Goal: Task Accomplishment & Management: Manage account settings

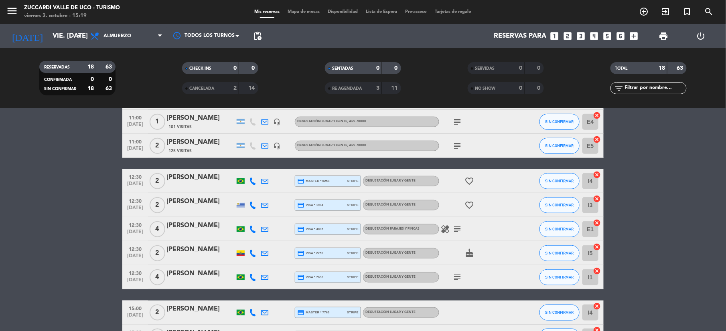
scroll to position [214, 0]
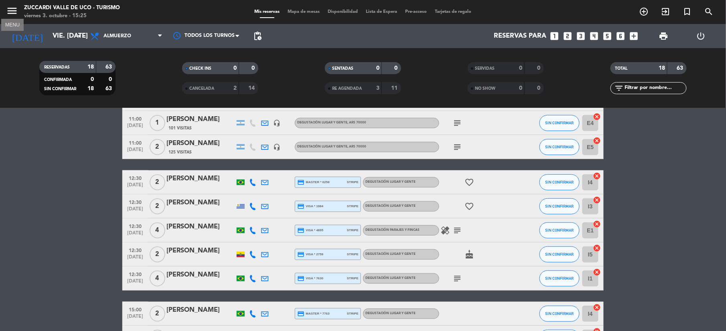
click at [13, 10] on icon "menu" at bounding box center [12, 11] width 12 height 12
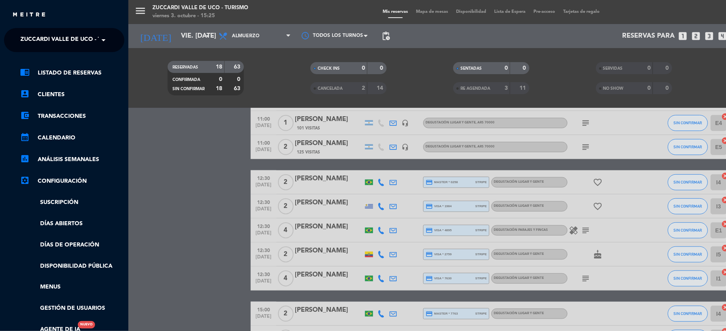
click at [96, 36] on span "Zuccardi Valle de Uco - Turismo" at bounding box center [71, 40] width 103 height 17
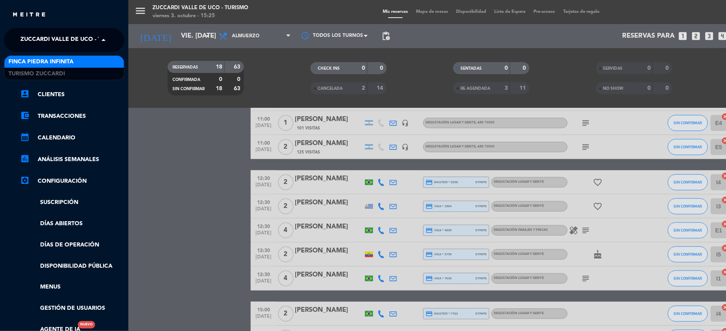
click at [107, 60] on div "Finca Piedra Infinita" at bounding box center [64, 62] width 120 height 12
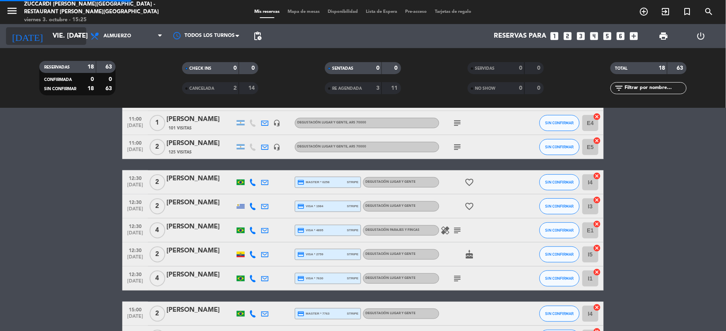
click at [51, 32] on input "vie. [DATE]" at bounding box center [92, 36] width 86 height 16
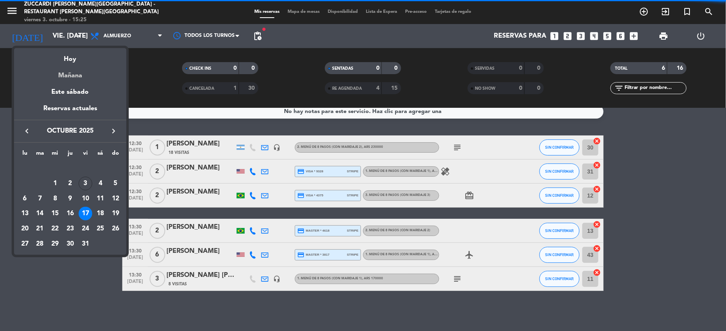
scroll to position [9, 0]
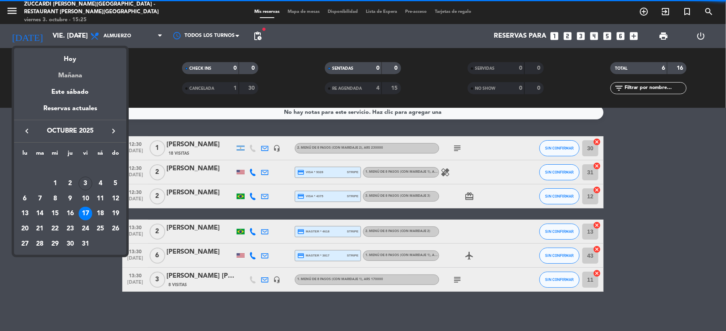
click at [67, 78] on div "Mañana" at bounding box center [70, 73] width 112 height 16
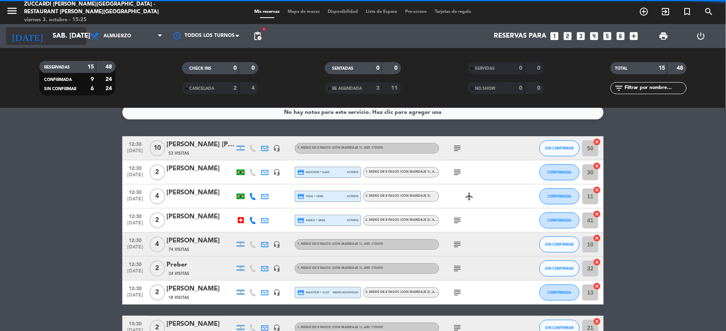
scroll to position [214, 0]
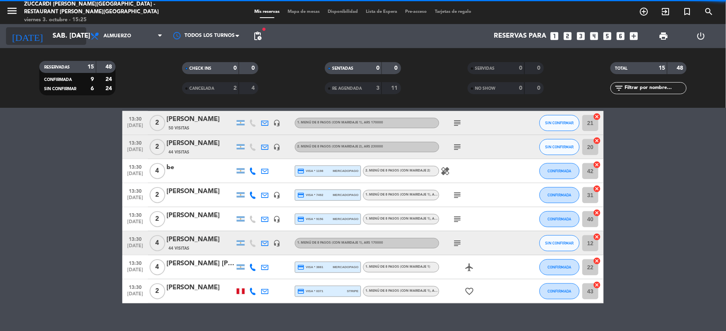
click at [49, 32] on input "sáb. [DATE]" at bounding box center [92, 36] width 86 height 16
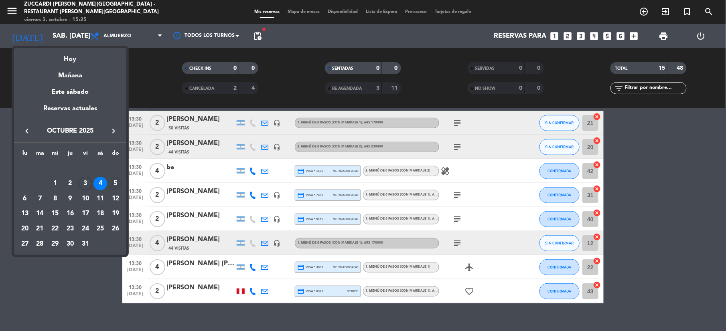
click at [116, 183] on div "5" at bounding box center [116, 184] width 14 height 14
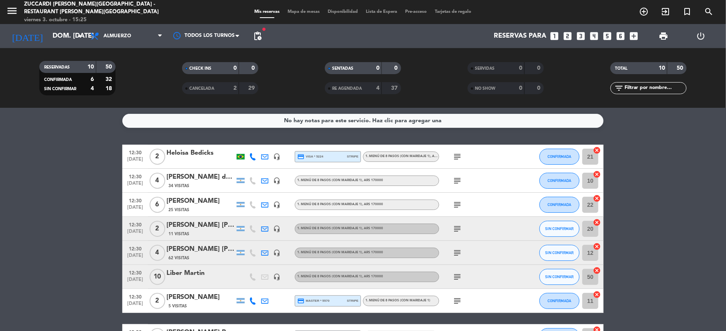
scroll to position [0, 0]
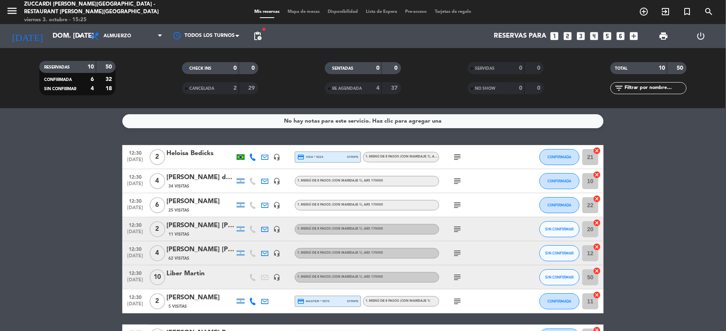
click at [460, 185] on icon "subject" at bounding box center [458, 182] width 10 height 10
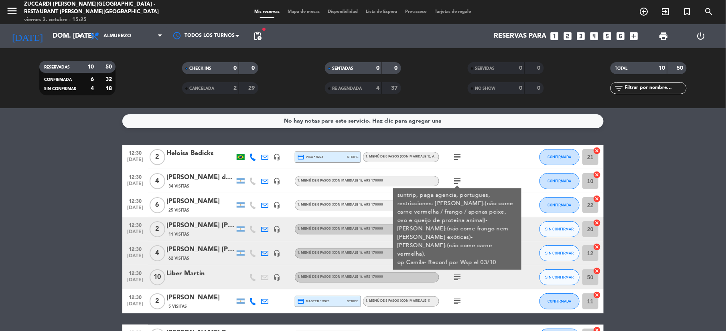
click at [670, 217] on bookings-row "12:30 [DATE] 2 Heloisa Bedicks headset_mic credit_card visa * 5224 stripe 1. ME…" at bounding box center [363, 271] width 726 height 252
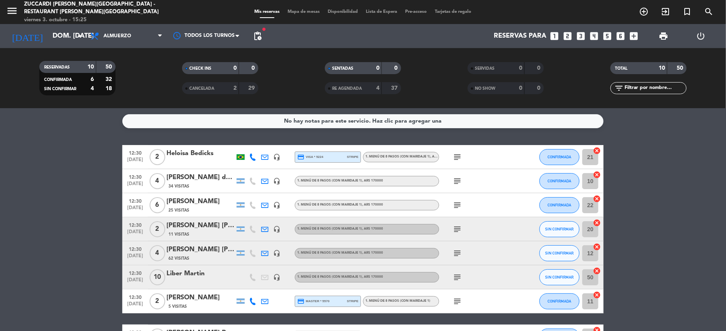
click at [453, 201] on icon "subject" at bounding box center [458, 206] width 10 height 10
click at [665, 267] on bookings-row "12:30 [DATE] 2 Heloisa Bedicks headset_mic credit_card visa * 5224 stripe 1. ME…" at bounding box center [363, 271] width 726 height 252
click at [453, 236] on div "subject" at bounding box center [475, 229] width 72 height 24
click at [458, 230] on icon "subject" at bounding box center [458, 230] width 10 height 10
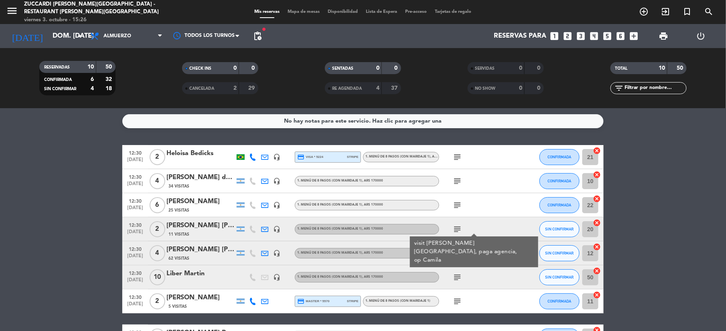
click at [666, 252] on bookings-row "12:30 [DATE] 2 Heloisa Bedicks headset_mic credit_card visa * 5224 stripe 1. ME…" at bounding box center [363, 271] width 726 height 252
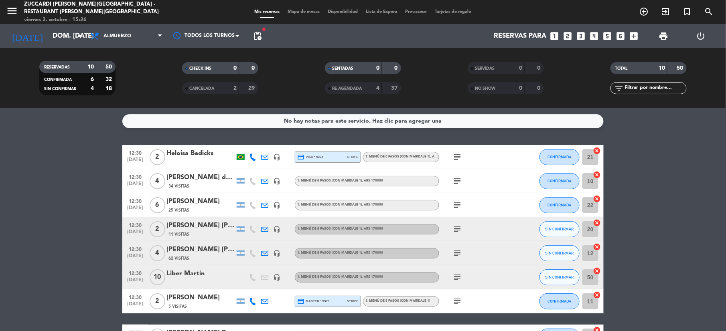
click at [456, 253] on icon "subject" at bounding box center [458, 254] width 10 height 10
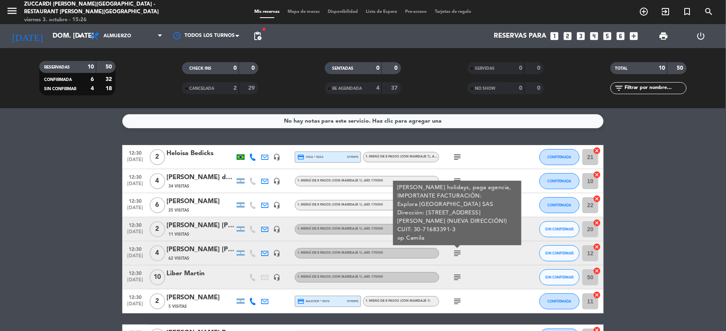
click at [459, 277] on icon "subject" at bounding box center [458, 278] width 10 height 10
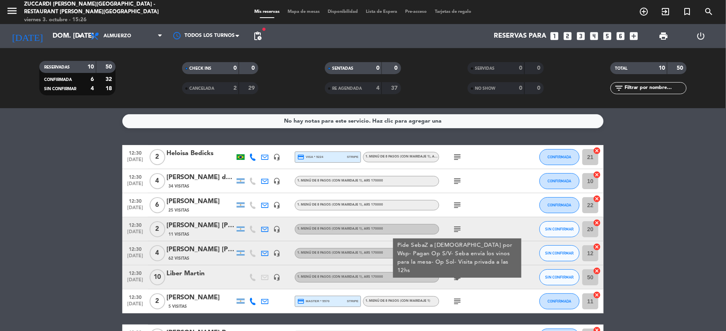
click at [455, 304] on icon "subject" at bounding box center [458, 302] width 10 height 10
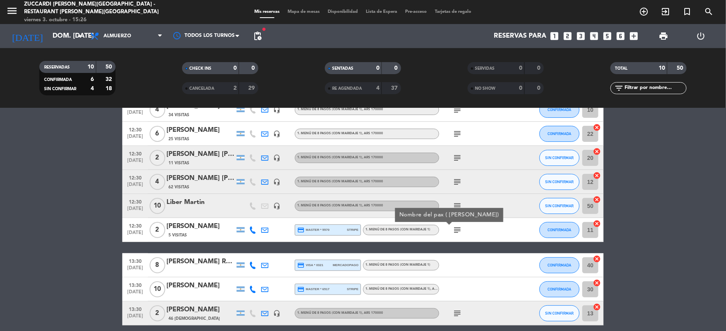
scroll to position [105, 0]
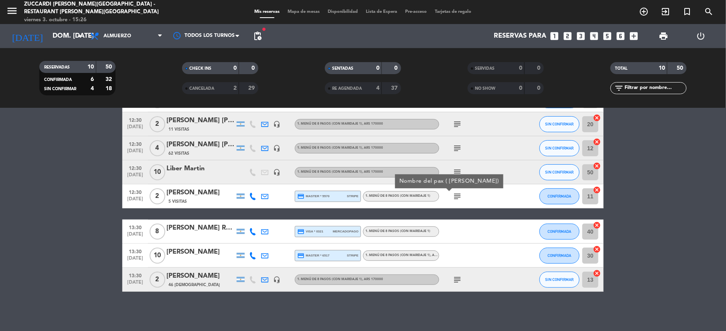
click at [457, 281] on icon "subject" at bounding box center [458, 280] width 10 height 10
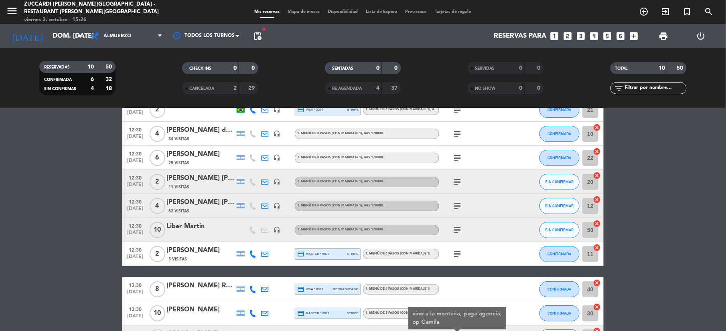
scroll to position [0, 0]
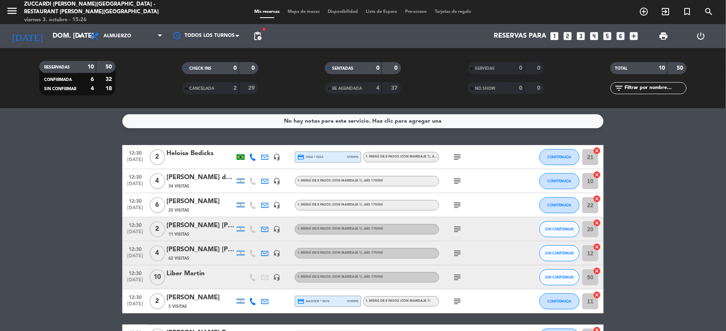
click at [453, 156] on icon "subject" at bounding box center [458, 157] width 10 height 10
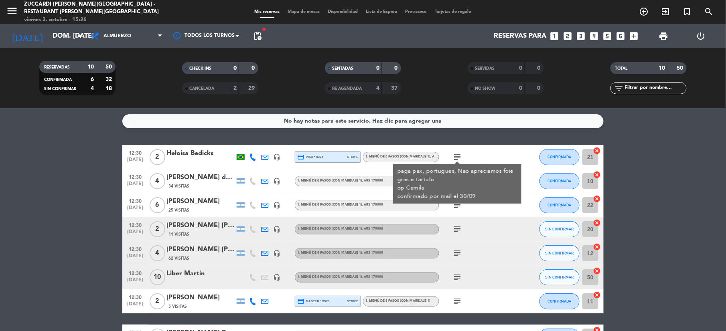
click at [478, 232] on div "subject" at bounding box center [475, 229] width 72 height 24
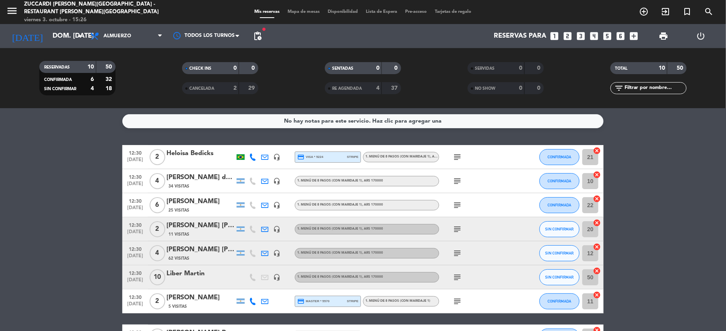
click at [461, 156] on icon "subject" at bounding box center [458, 157] width 10 height 10
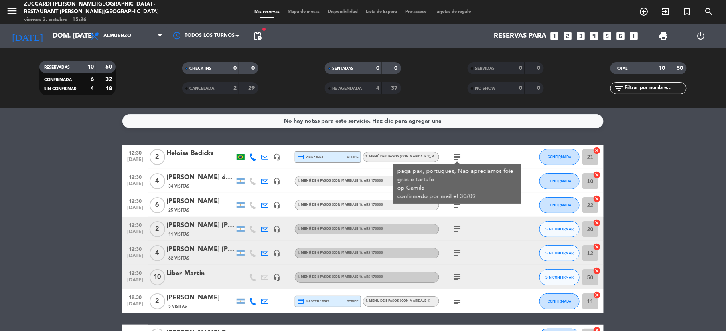
click at [193, 155] on div "Heloisa Bedicks" at bounding box center [200, 153] width 68 height 10
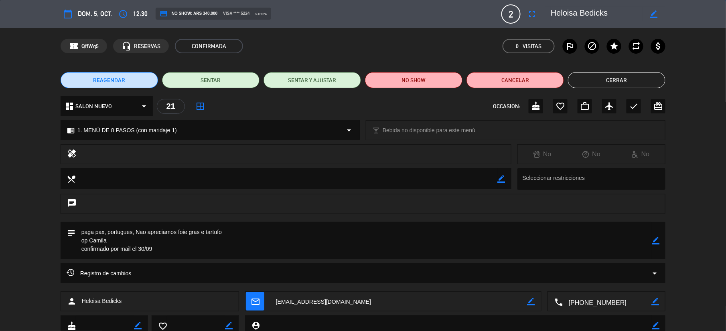
click at [587, 303] on textarea at bounding box center [607, 302] width 89 height 20
drag, startPoint x: 620, startPoint y: 15, endPoint x: 546, endPoint y: 18, distance: 73.9
click at [546, 18] on div "border_color" at bounding box center [605, 14] width 120 height 14
click at [585, 78] on button "Cerrar" at bounding box center [616, 80] width 97 height 16
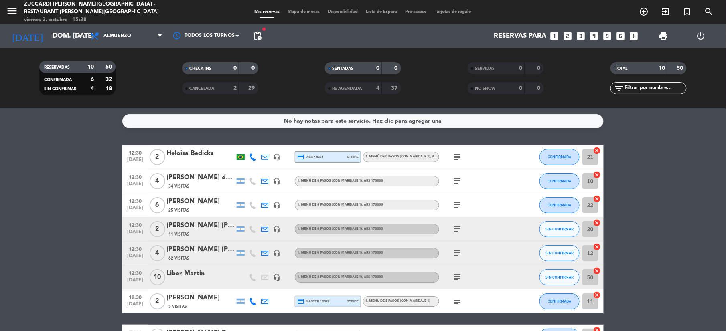
click at [459, 182] on icon "subject" at bounding box center [458, 182] width 10 height 10
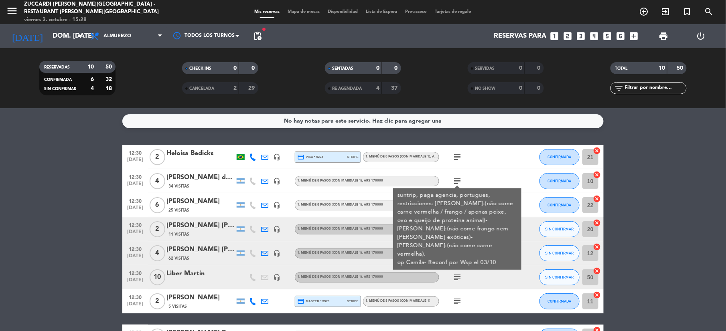
click at [695, 240] on bookings-row "12:30 [DATE] 2 Heloisa Bedicks headset_mic credit_card visa * 5224 stripe 1. ME…" at bounding box center [363, 271] width 726 height 252
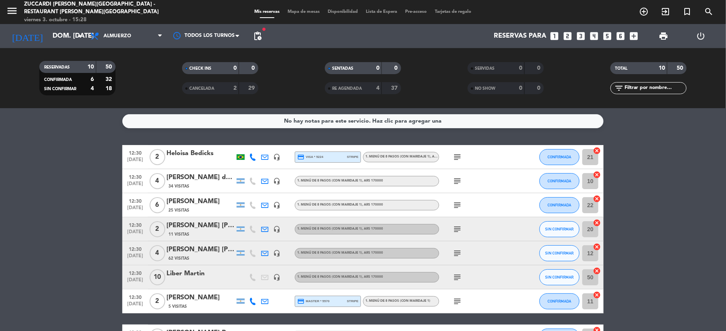
click at [460, 205] on icon "subject" at bounding box center [458, 206] width 10 height 10
click at [193, 197] on div "[PERSON_NAME]" at bounding box center [200, 202] width 68 height 10
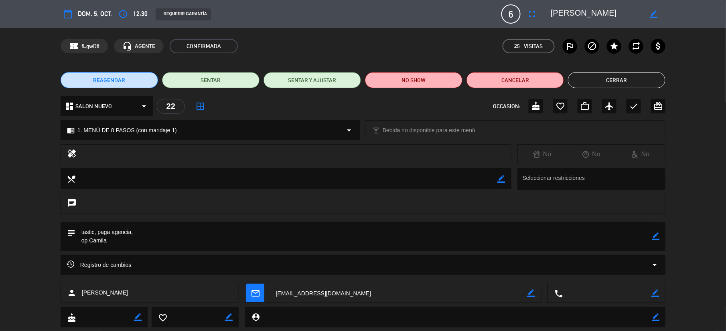
drag, startPoint x: 639, startPoint y: 14, endPoint x: 530, endPoint y: -6, distance: 111.4
click at [530, 0] on html "close × Zuccardi [PERSON_NAME][GEOGRAPHIC_DATA] - Restaurant [PERSON_NAME] Infi…" at bounding box center [363, 165] width 726 height 331
click at [611, 75] on button "Cerrar" at bounding box center [616, 80] width 97 height 16
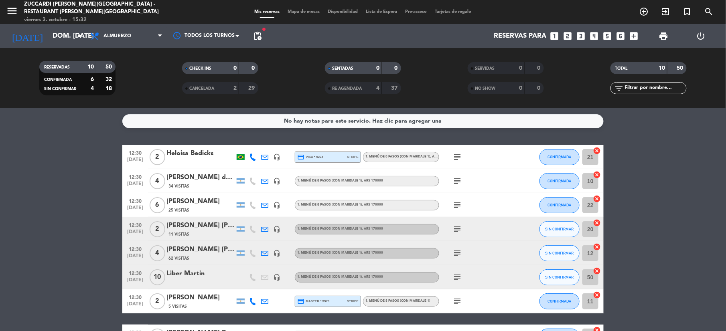
click at [194, 227] on div "[PERSON_NAME] [PERSON_NAME]" at bounding box center [200, 226] width 68 height 10
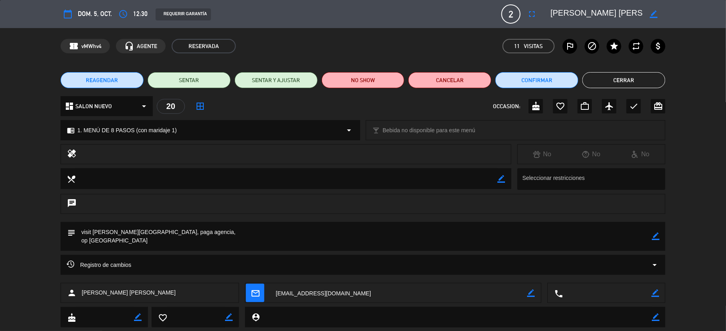
drag, startPoint x: 630, startPoint y: 17, endPoint x: 542, endPoint y: 11, distance: 88.4
click at [542, 11] on editable-input "border_color" at bounding box center [603, 14] width 124 height 14
click at [607, 79] on button "Cerrar" at bounding box center [624, 80] width 83 height 16
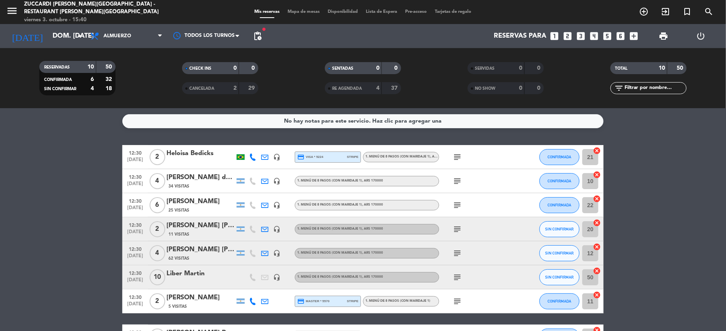
click at [204, 251] on div "[PERSON_NAME] [PERSON_NAME]" at bounding box center [200, 250] width 68 height 10
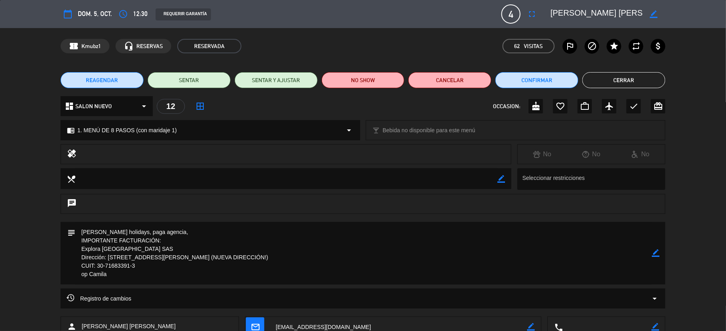
drag, startPoint x: 633, startPoint y: 15, endPoint x: 533, endPoint y: 31, distance: 100.8
click at [533, 31] on div "calendar_today dom. 5, oct. access_time 12:30 REQUERIR GARANTÍA 4 [PERSON_NAME]…" at bounding box center [363, 165] width 726 height 331
click at [603, 81] on button "Cerrar" at bounding box center [624, 80] width 83 height 16
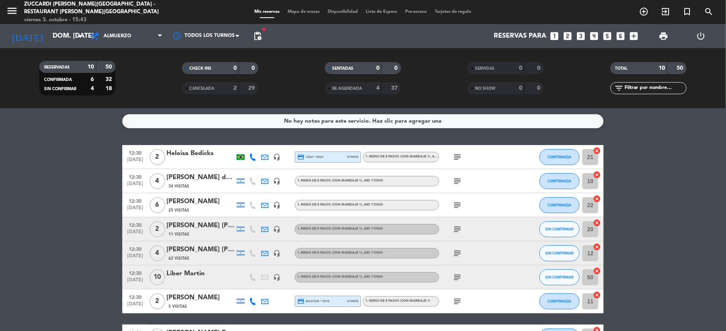
click at [463, 279] on span "subject" at bounding box center [457, 278] width 12 height 10
click at [454, 276] on icon "subject" at bounding box center [458, 278] width 10 height 10
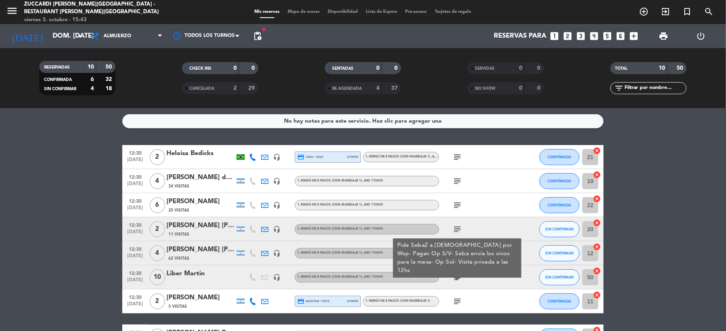
click at [202, 277] on div "Liber Martin" at bounding box center [200, 274] width 68 height 10
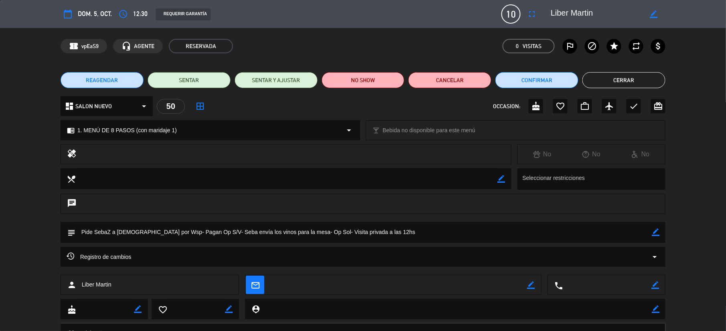
click at [652, 82] on button "Cerrar" at bounding box center [624, 80] width 83 height 16
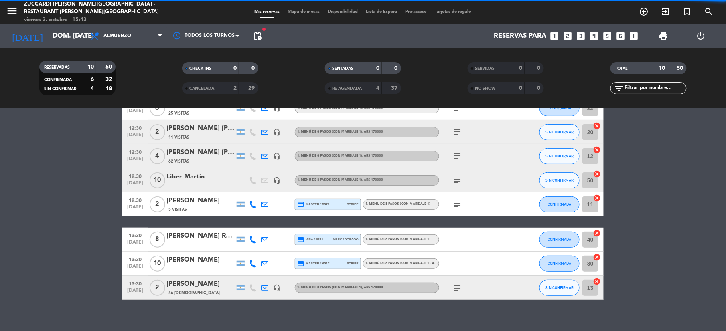
scroll to position [105, 0]
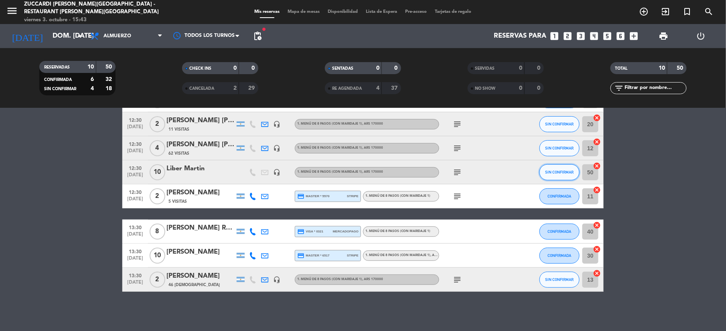
click at [568, 167] on button "SIN CONFIRMAR" at bounding box center [560, 172] width 40 height 16
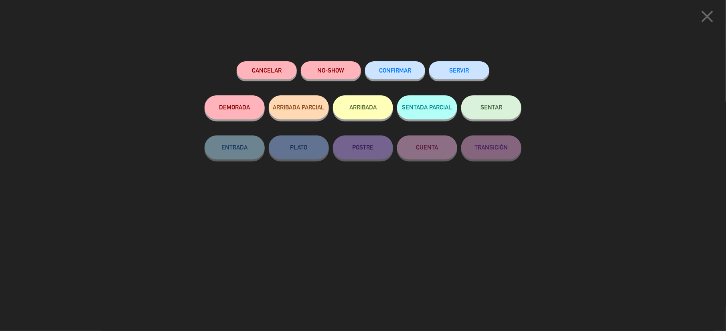
click at [389, 74] on button "CONFIRMAR" at bounding box center [395, 70] width 60 height 18
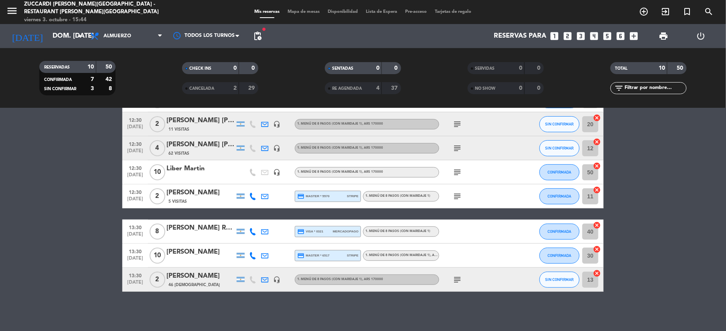
click at [196, 193] on div "[PERSON_NAME]" at bounding box center [200, 193] width 68 height 10
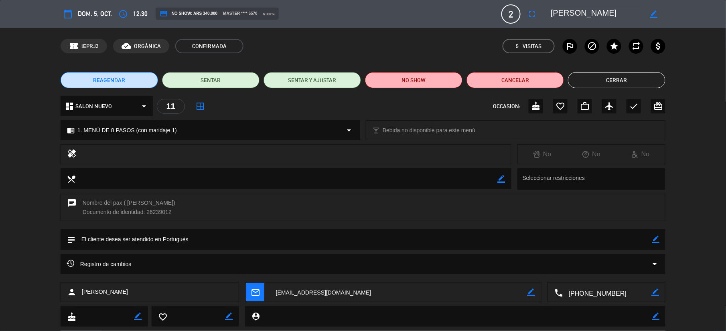
click at [587, 290] on textarea at bounding box center [607, 293] width 89 height 20
drag, startPoint x: 616, startPoint y: 7, endPoint x: 518, endPoint y: 17, distance: 98.4
click at [518, 17] on div "calendar_today dom. 5, oct. access_time 12:30 credit_card NO SHOW: ARS 340.000 …" at bounding box center [363, 13] width 605 height 19
drag, startPoint x: 127, startPoint y: 201, endPoint x: 188, endPoint y: 206, distance: 61.6
click at [188, 206] on div "chat Nombre del pax ( [PERSON_NAME]) Documento de identidad: 26239012" at bounding box center [363, 207] width 605 height 27
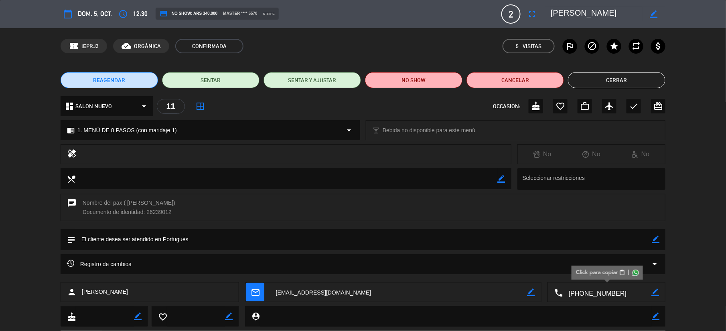
copy div "[PERSON_NAME])"
click at [586, 79] on button "Cerrar" at bounding box center [616, 80] width 97 height 16
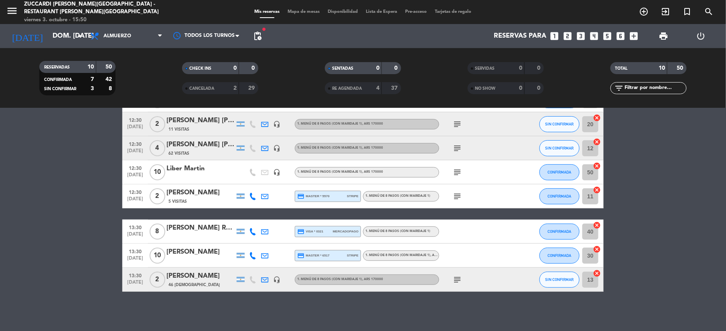
click at [189, 236] on div at bounding box center [200, 237] width 68 height 6
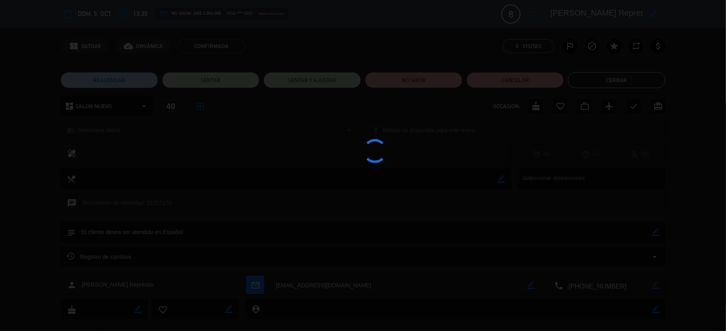
click at [587, 284] on div at bounding box center [363, 165] width 726 height 331
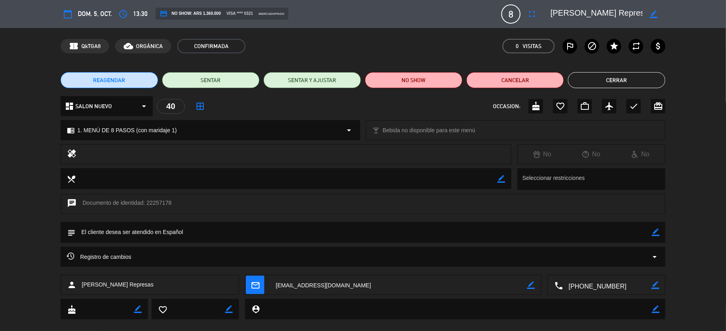
click at [583, 288] on textarea at bounding box center [607, 286] width 89 height 20
drag, startPoint x: 631, startPoint y: 13, endPoint x: 541, endPoint y: 23, distance: 90.4
click at [541, 23] on div "calendar_today dom. 5, oct. access_time 13:30 credit_card NO SHOW: ARS 1.360.00…" at bounding box center [363, 13] width 605 height 19
click at [630, 81] on button "Cerrar" at bounding box center [616, 80] width 97 height 16
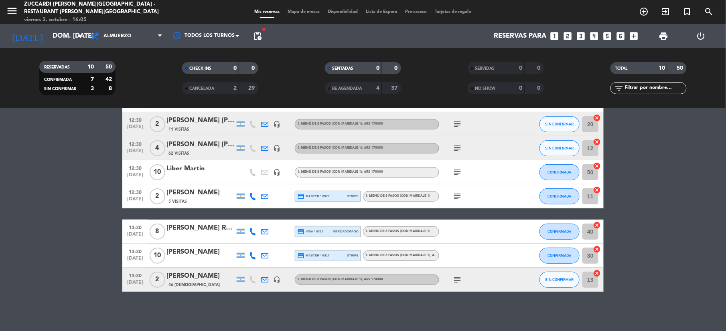
click at [209, 259] on div at bounding box center [200, 261] width 68 height 6
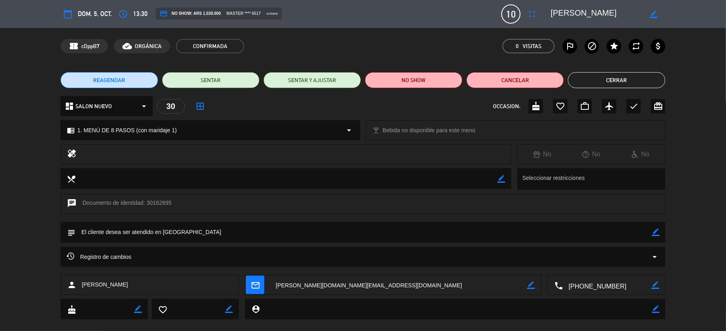
click at [589, 289] on textarea at bounding box center [607, 286] width 89 height 20
drag, startPoint x: 637, startPoint y: 16, endPoint x: 502, endPoint y: 18, distance: 135.2
click at [502, 18] on div "calendar_today dom. 5, oct. access_time 13:30 credit_card NO SHOW: ARS 1.530.00…" at bounding box center [363, 13] width 605 height 19
click at [631, 79] on button "Cerrar" at bounding box center [616, 80] width 97 height 16
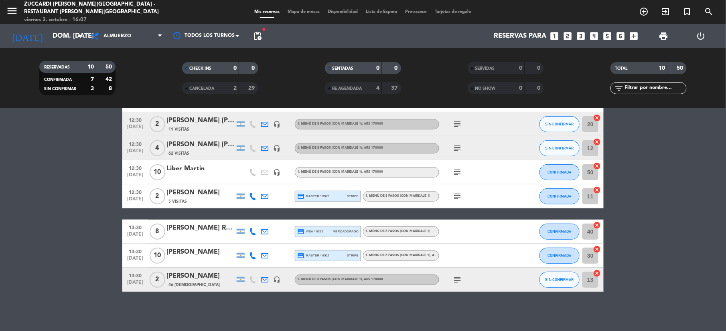
click at [183, 276] on div "[PERSON_NAME]" at bounding box center [200, 276] width 68 height 10
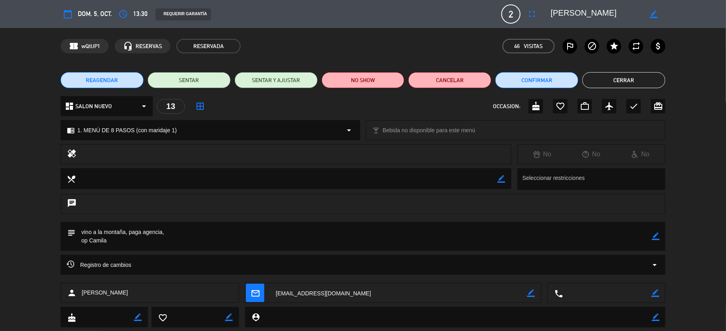
drag, startPoint x: 602, startPoint y: 10, endPoint x: 457, endPoint y: -16, distance: 146.6
click at [457, 0] on html "close × Zuccardi [PERSON_NAME][GEOGRAPHIC_DATA] - Restaurant [PERSON_NAME] Infi…" at bounding box center [363, 165] width 726 height 331
click at [621, 79] on button "Cerrar" at bounding box center [624, 80] width 83 height 16
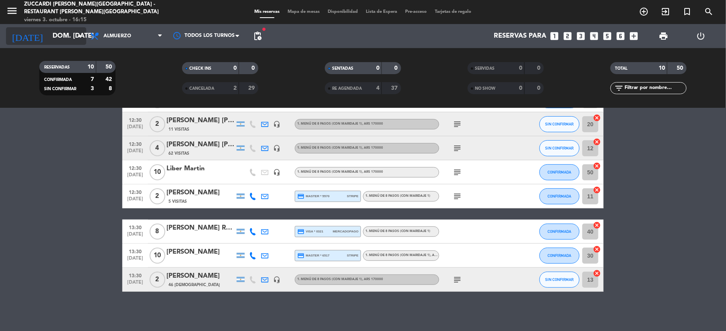
click at [49, 38] on input "dom. [DATE]" at bounding box center [92, 36] width 86 height 16
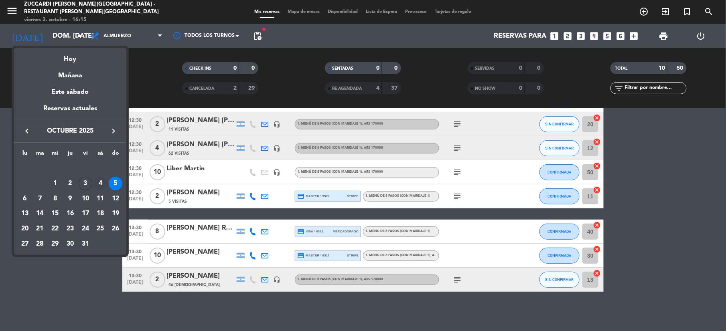
click at [100, 187] on div "4" at bounding box center [100, 184] width 14 height 14
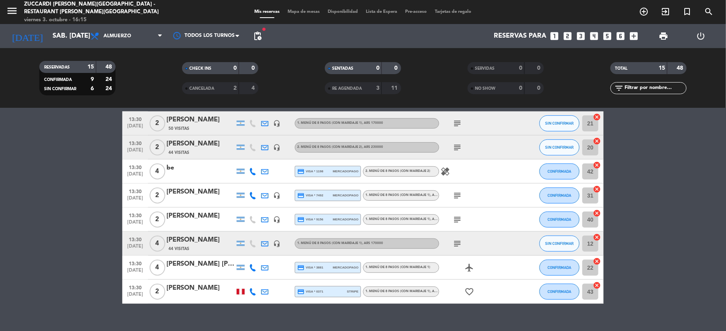
scroll to position [225, 0]
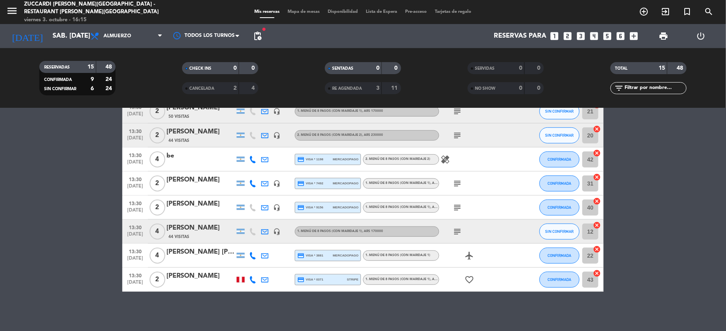
click at [196, 280] on div "[PERSON_NAME]" at bounding box center [200, 276] width 68 height 10
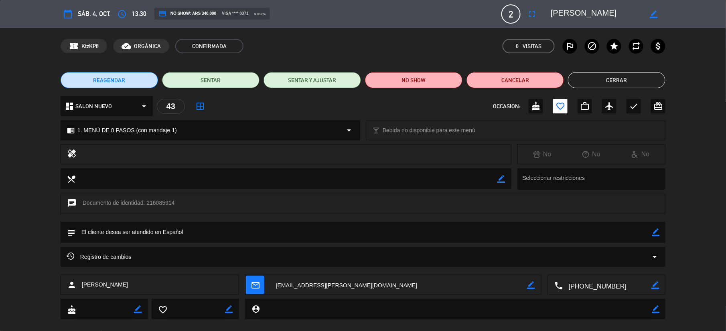
click at [587, 285] on textarea at bounding box center [607, 286] width 89 height 20
click at [599, 82] on button "Cerrar" at bounding box center [616, 80] width 97 height 16
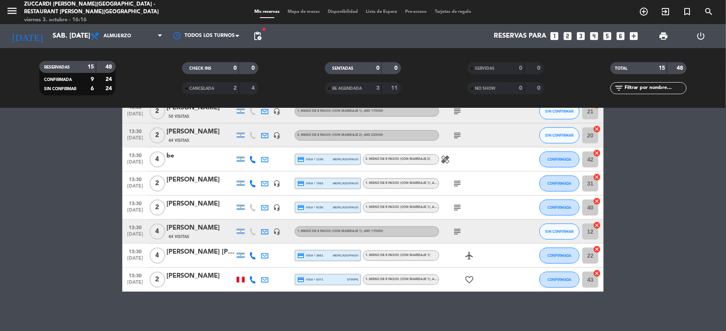
click at [202, 258] on div at bounding box center [200, 261] width 68 height 6
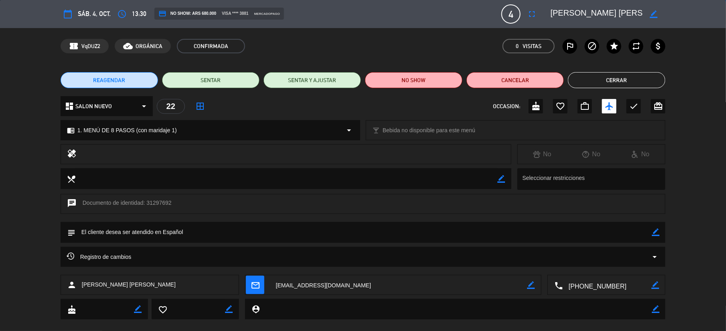
click at [601, 289] on textarea at bounding box center [607, 286] width 89 height 20
click at [654, 81] on button "Cerrar" at bounding box center [616, 80] width 97 height 16
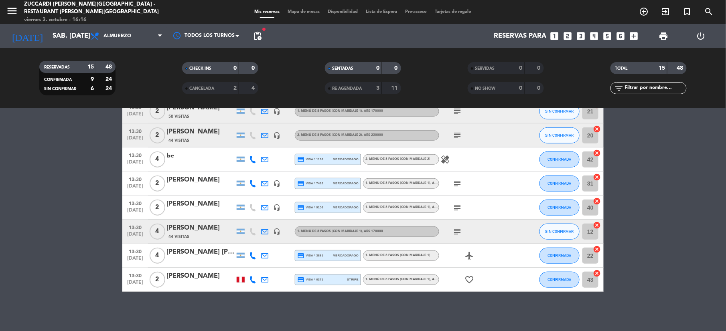
click at [456, 230] on icon "subject" at bounding box center [458, 232] width 10 height 10
click at [34, 211] on bookings-row "12:30 [DATE] [PERSON_NAME] [PERSON_NAME] 53 Visitas headset_mic 1. MENÚ DE 8 PA…" at bounding box center [363, 106] width 726 height 372
click at [49, 36] on input "sáb. [DATE]" at bounding box center [92, 36] width 86 height 16
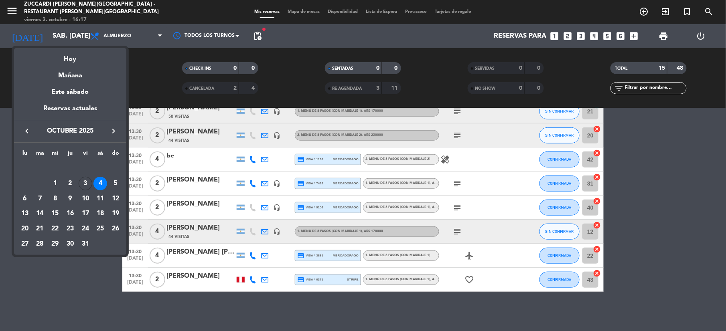
click at [10, 15] on div at bounding box center [363, 165] width 726 height 331
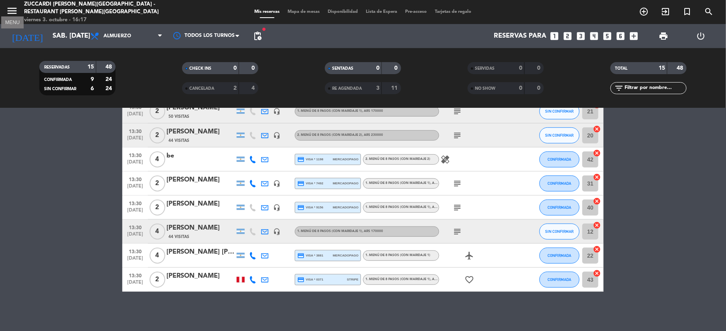
click at [12, 14] on icon "menu" at bounding box center [12, 11] width 12 height 12
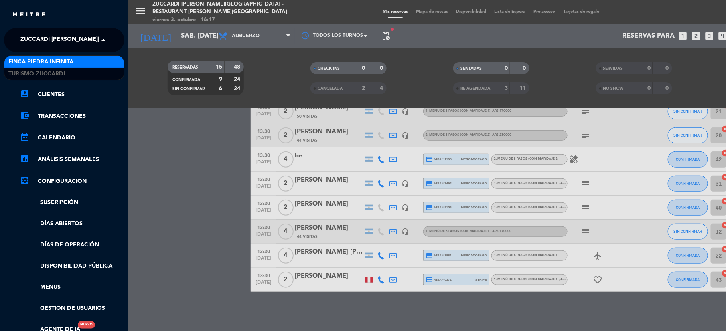
click at [84, 37] on span "Zuccardi [PERSON_NAME][GEOGRAPHIC_DATA] - Restaurant [PERSON_NAME][GEOGRAPHIC_D…" at bounding box center [163, 40] width 286 height 17
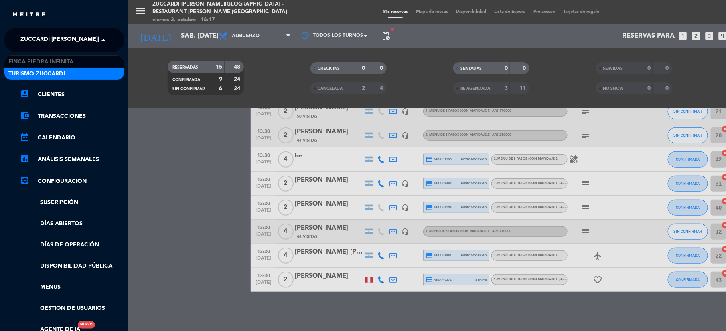
click at [95, 69] on div "Turismo Zuccardi" at bounding box center [64, 74] width 120 height 12
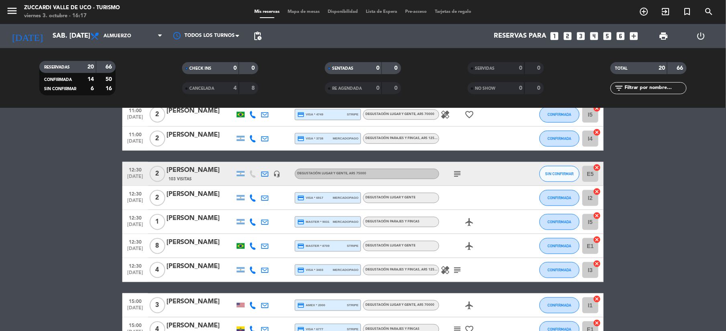
scroll to position [368, 0]
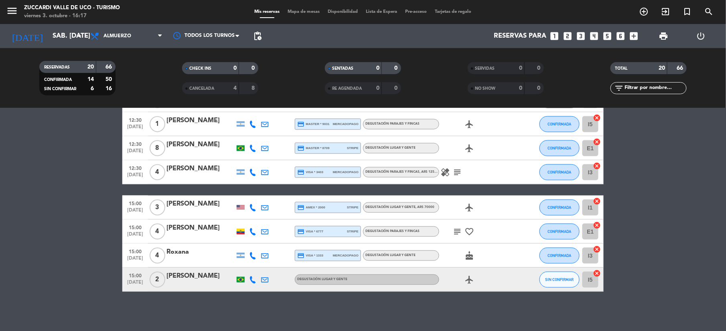
click at [185, 272] on div "[PERSON_NAME]" at bounding box center [200, 276] width 68 height 10
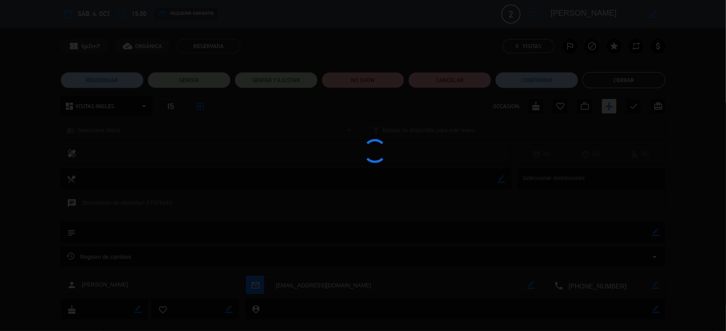
click at [623, 76] on edit-booking-info-modal "calendar_today sáb. 4, oct. access_time 15:00 credit_card REQUERIR GARANTÍA 2 […" at bounding box center [363, 165] width 726 height 331
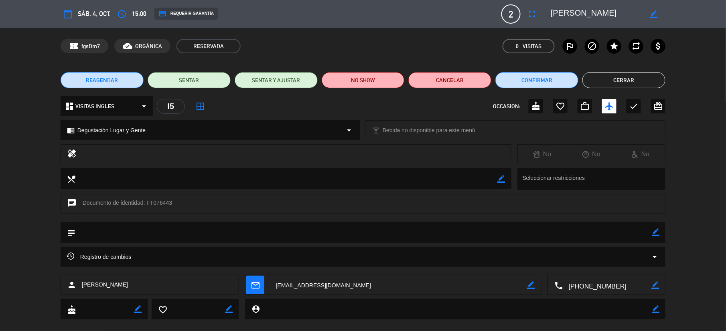
click at [619, 80] on button "Cerrar" at bounding box center [624, 80] width 83 height 16
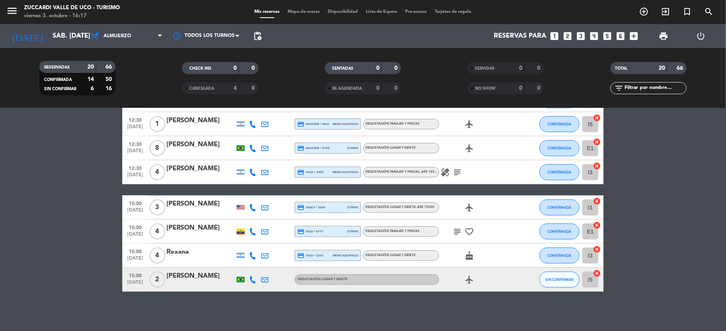
click at [193, 212] on div at bounding box center [200, 213] width 68 height 6
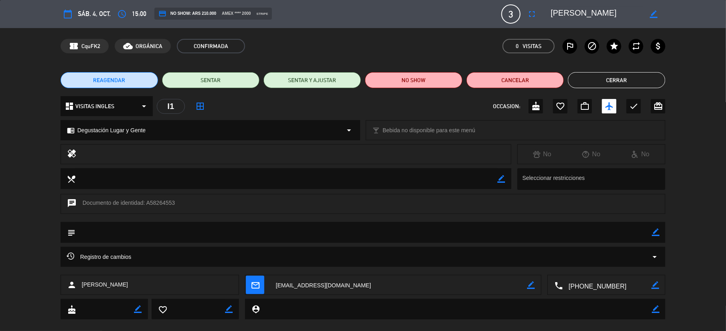
drag, startPoint x: 587, startPoint y: 285, endPoint x: 574, endPoint y: 279, distance: 13.3
click at [584, 283] on textarea at bounding box center [607, 286] width 89 height 20
click at [602, 79] on button "Cerrar" at bounding box center [616, 80] width 97 height 16
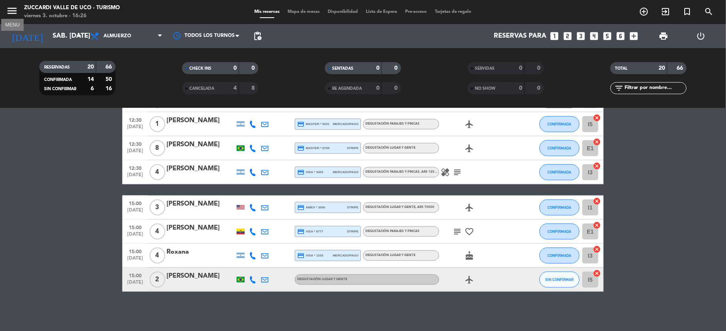
click at [14, 10] on icon "menu" at bounding box center [12, 11] width 12 height 12
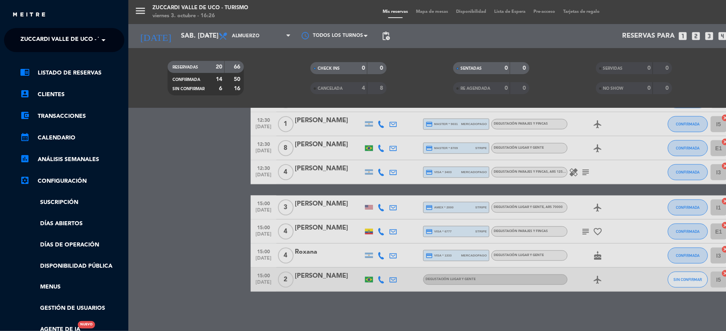
click at [99, 42] on span at bounding box center [106, 40] width 14 height 17
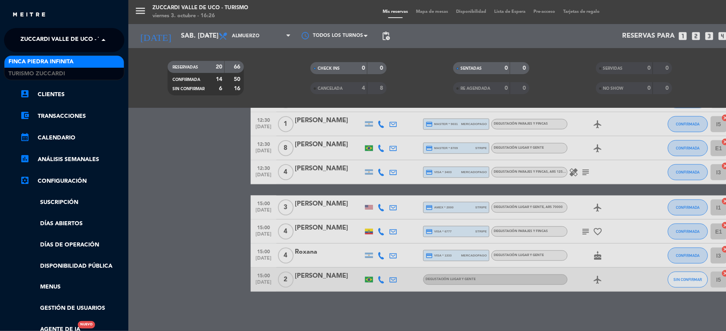
click at [95, 60] on div "Finca Piedra Infinita" at bounding box center [64, 62] width 120 height 12
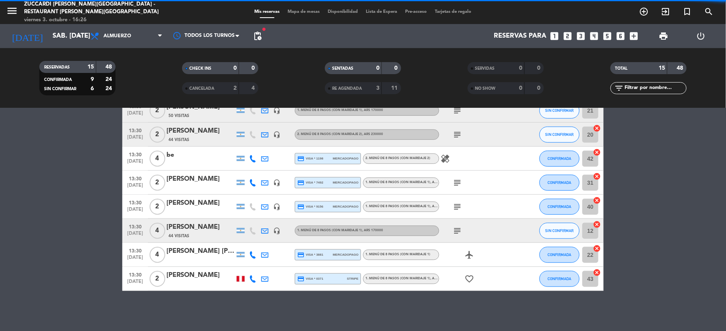
scroll to position [225, 0]
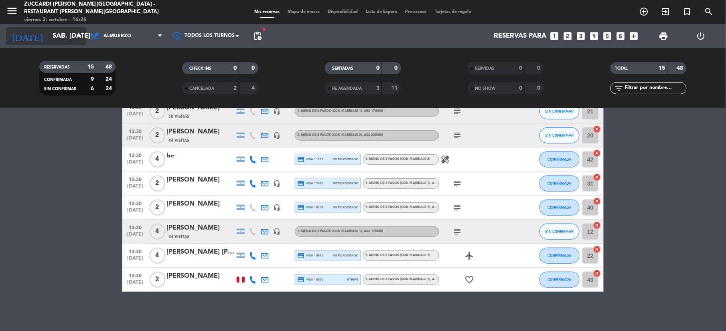
click at [54, 37] on input "sáb. [DATE]" at bounding box center [92, 36] width 86 height 16
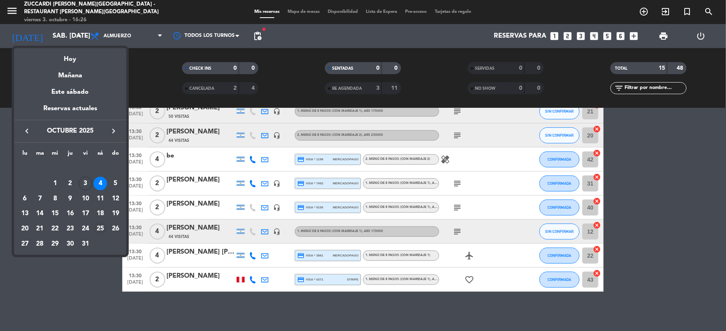
click at [97, 229] on div "25" at bounding box center [100, 229] width 14 height 14
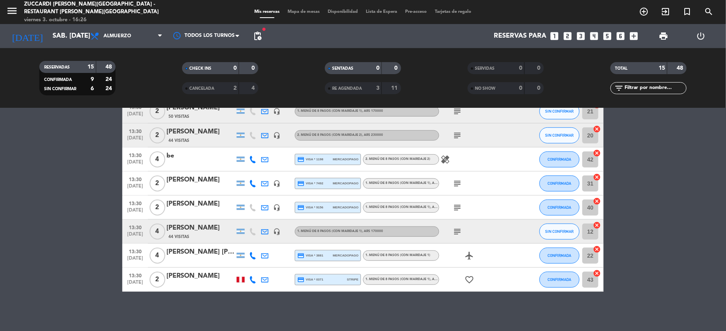
type input "sáb. [DATE]"
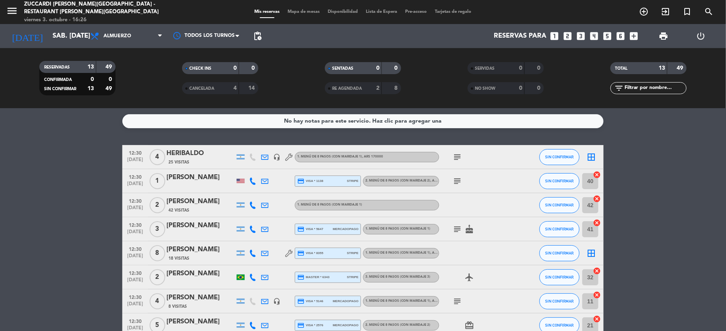
scroll to position [177, 0]
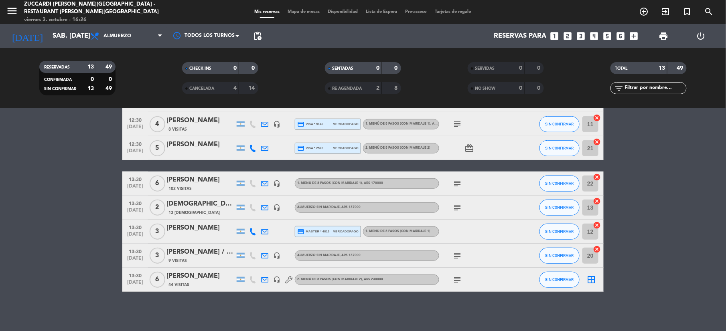
click at [294, 10] on span "Mapa de mesas" at bounding box center [304, 12] width 40 height 4
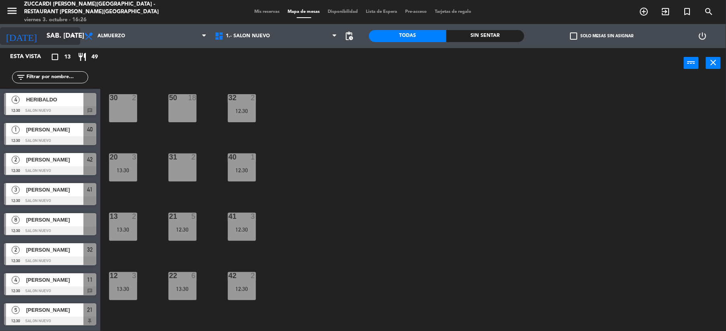
click at [51, 39] on input "sáb. [DATE]" at bounding box center [86, 36] width 86 height 16
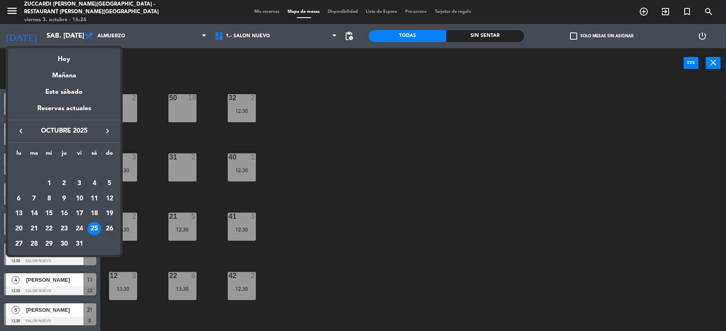
click at [109, 230] on div "26" at bounding box center [110, 229] width 14 height 14
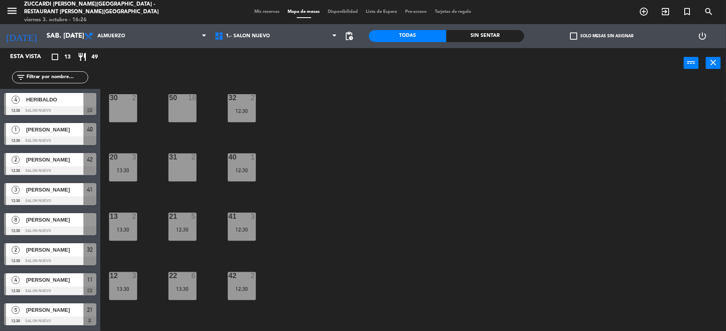
type input "dom. [DATE]"
click at [254, 11] on span "Mis reservas" at bounding box center [267, 12] width 33 height 4
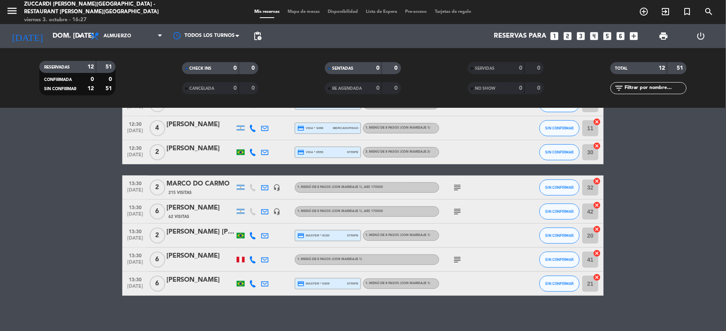
scroll to position [153, 0]
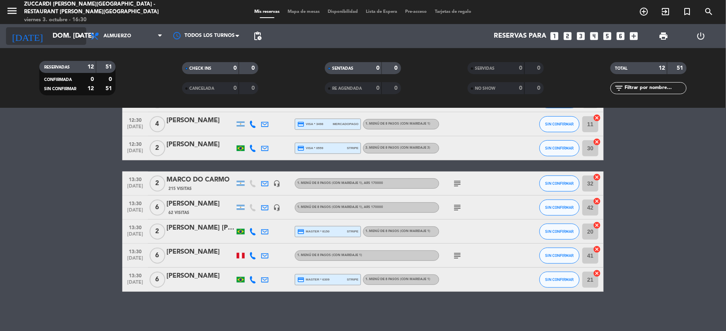
click at [71, 39] on input "dom. [DATE]" at bounding box center [92, 36] width 86 height 16
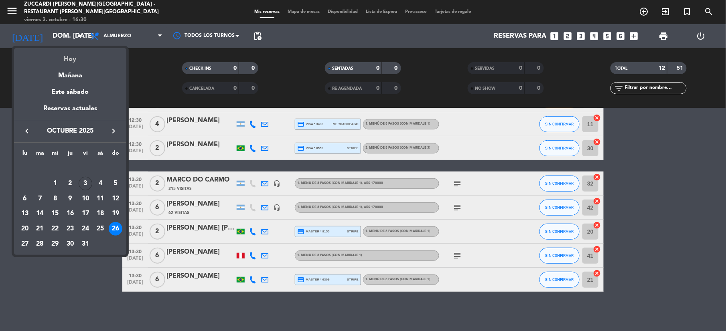
click at [71, 59] on div "Hoy" at bounding box center [70, 56] width 112 height 16
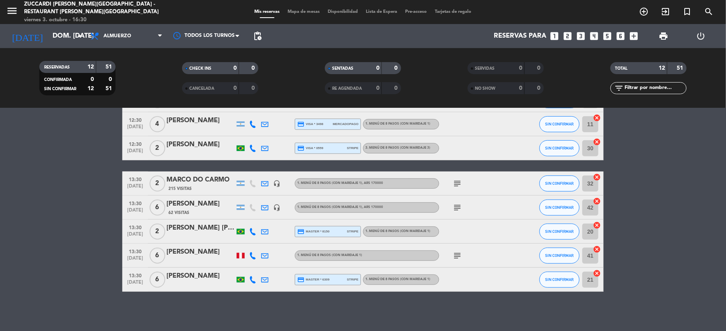
type input "vie. [DATE]"
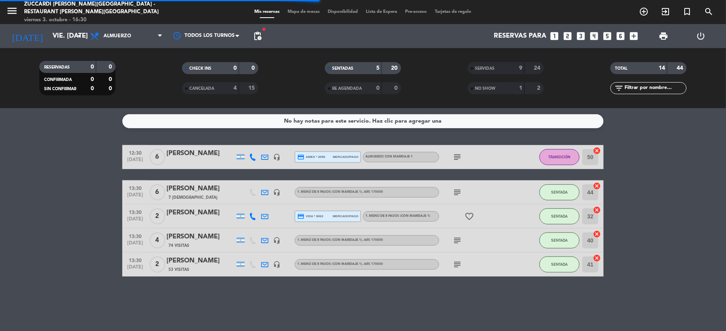
scroll to position [0, 0]
click at [458, 155] on icon "subject" at bounding box center [458, 157] width 10 height 10
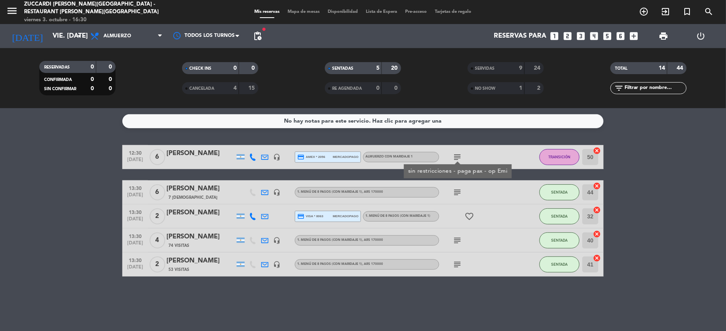
click at [457, 191] on icon "subject" at bounding box center [458, 193] width 10 height 10
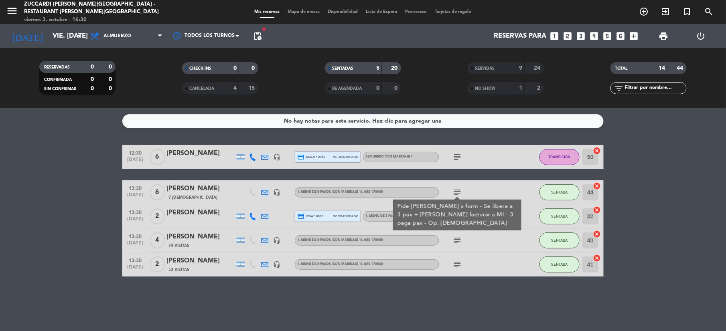
click at [455, 265] on icon "subject" at bounding box center [458, 265] width 10 height 10
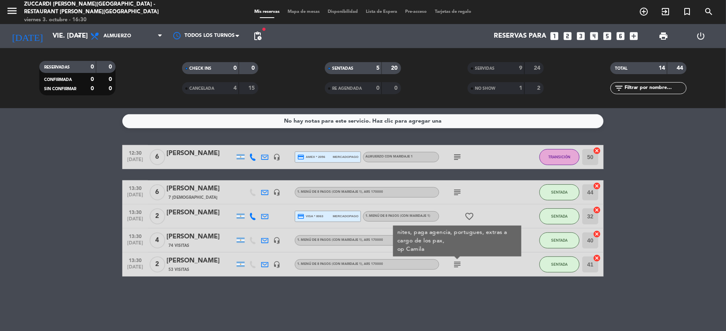
drag, startPoint x: 465, startPoint y: 307, endPoint x: 458, endPoint y: 298, distance: 12.0
click at [464, 306] on div "No hay notas para este servicio. Haz clic para agregar una 12:30 [DATE] 6 [PERS…" at bounding box center [363, 219] width 726 height 223
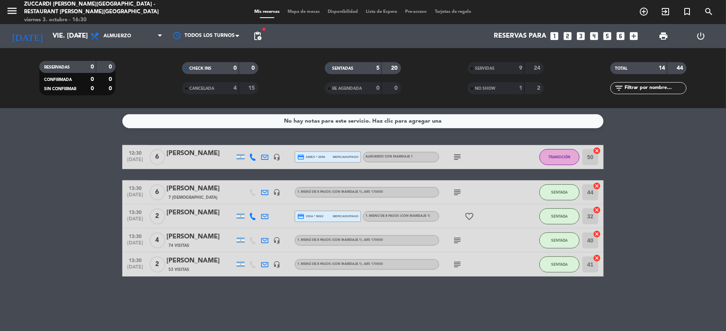
click at [457, 242] on icon "subject" at bounding box center [458, 241] width 10 height 10
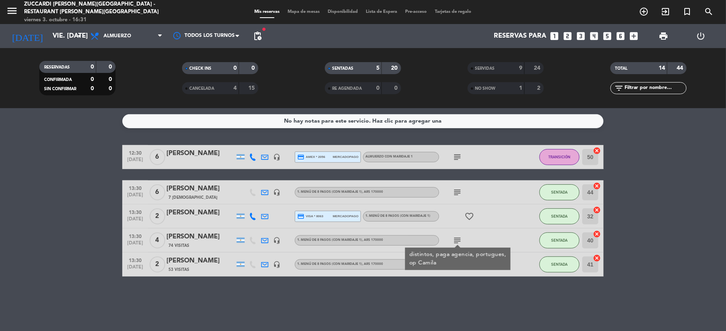
click at [202, 242] on div "74 Visitas" at bounding box center [200, 245] width 68 height 7
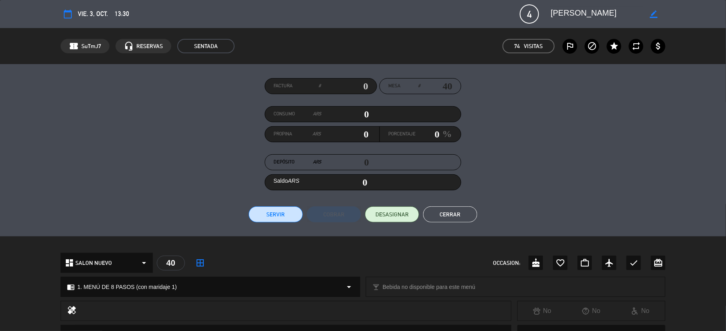
click at [450, 214] on button "Cerrar" at bounding box center [450, 215] width 54 height 16
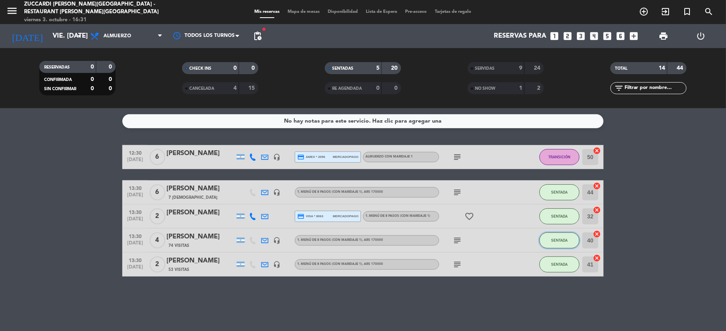
click at [551, 237] on button "SENTADA" at bounding box center [560, 241] width 40 height 16
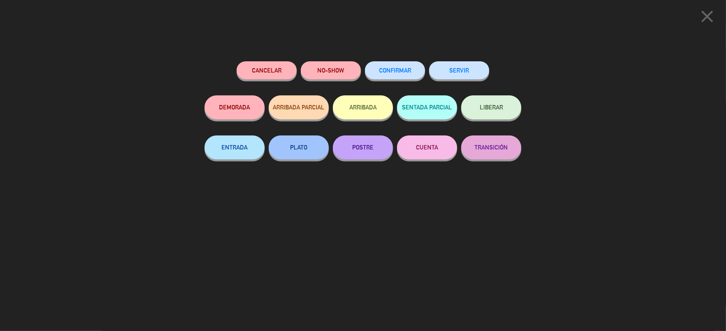
click at [463, 50] on div "close Cancelar NO-SHOW CONFIRMAR SERVIR DEMORADA ARRIBADA PARCIAL ARRIBADA SENT…" at bounding box center [363, 165] width 726 height 331
click at [465, 71] on button "SERVIR" at bounding box center [459, 70] width 60 height 18
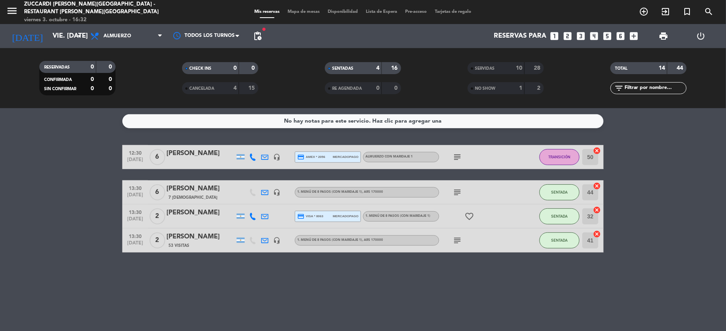
click at [179, 156] on div "[PERSON_NAME]" at bounding box center [200, 153] width 68 height 10
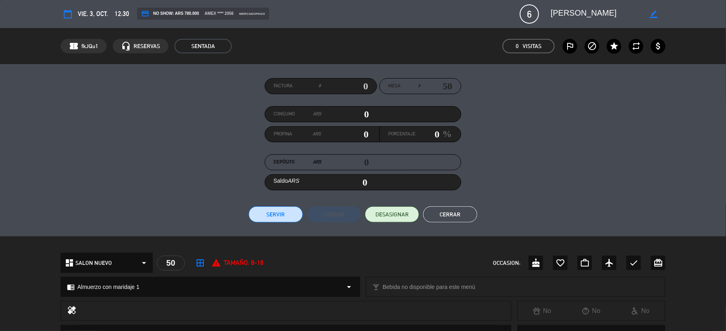
click at [295, 220] on button "Servir" at bounding box center [276, 215] width 54 height 16
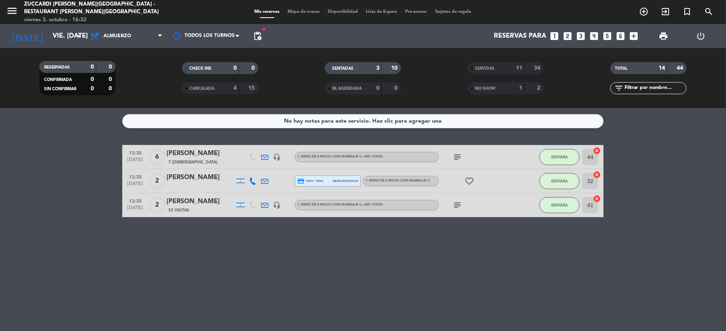
click at [460, 155] on icon "subject" at bounding box center [458, 157] width 10 height 10
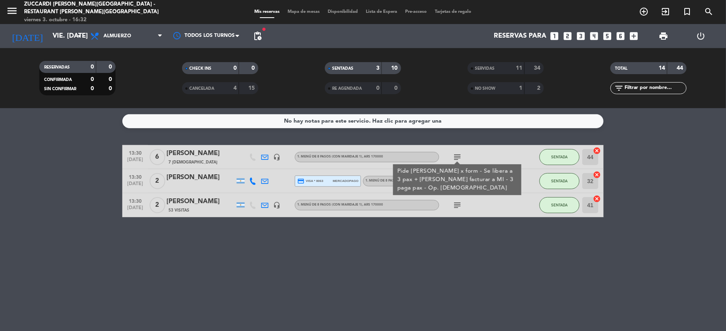
click at [202, 155] on div "[PERSON_NAME]" at bounding box center [200, 153] width 68 height 10
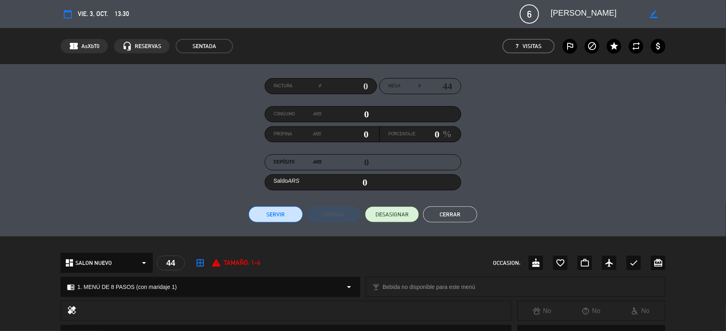
drag, startPoint x: 624, startPoint y: 12, endPoint x: 544, endPoint y: 10, distance: 79.9
click at [544, 10] on editable-input "border_color" at bounding box center [603, 14] width 124 height 14
